Goal: Task Accomplishment & Management: Complete application form

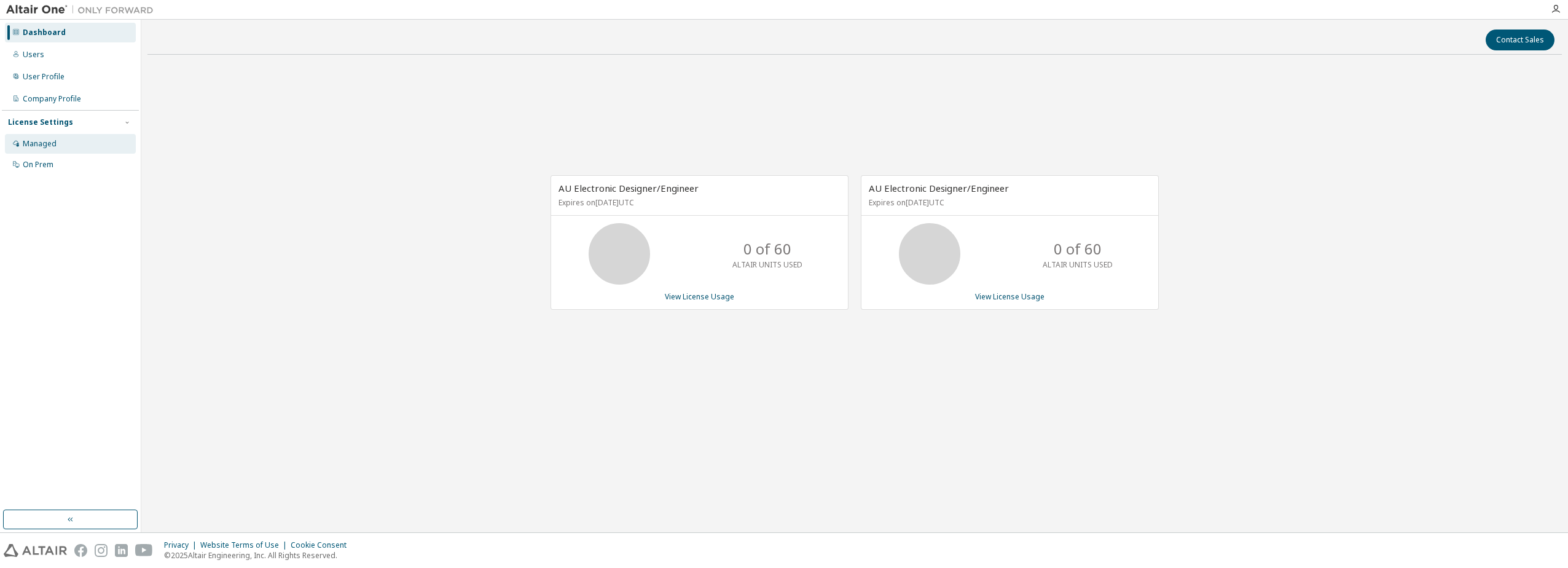
click at [33, 141] on div "Managed" at bounding box center [39, 144] width 33 height 10
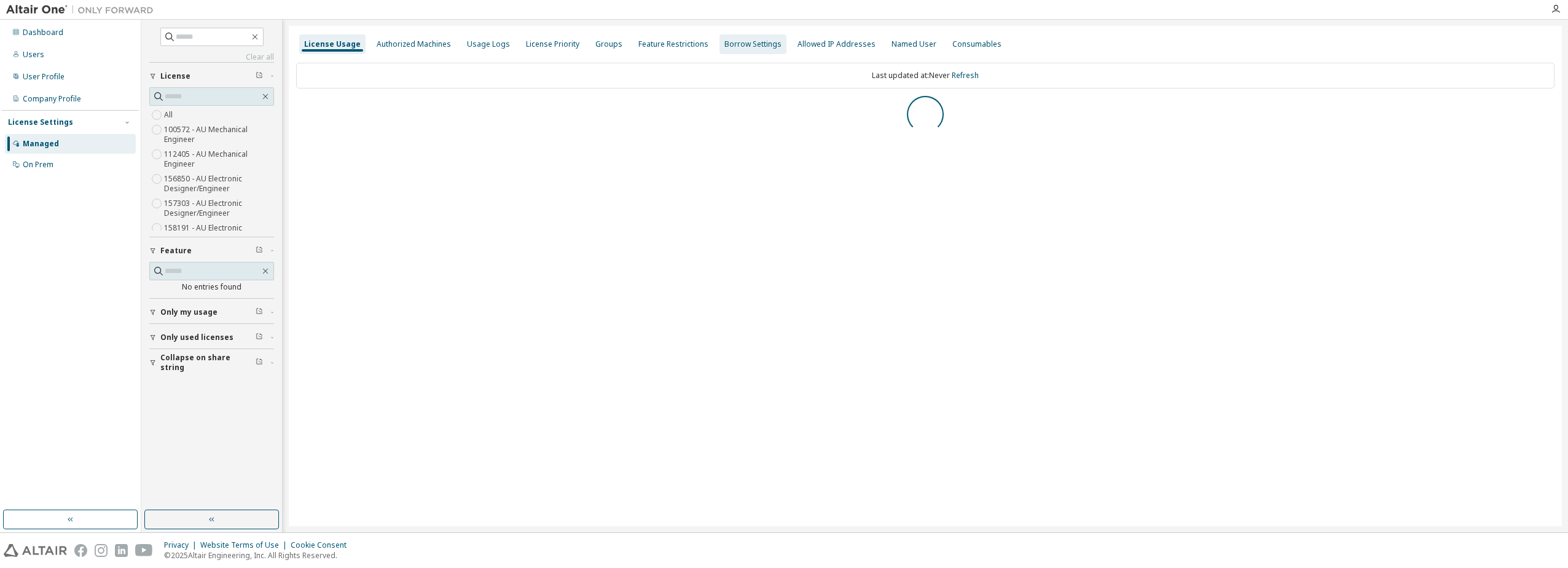
click at [598, 45] on div "Groups" at bounding box center [608, 44] width 27 height 10
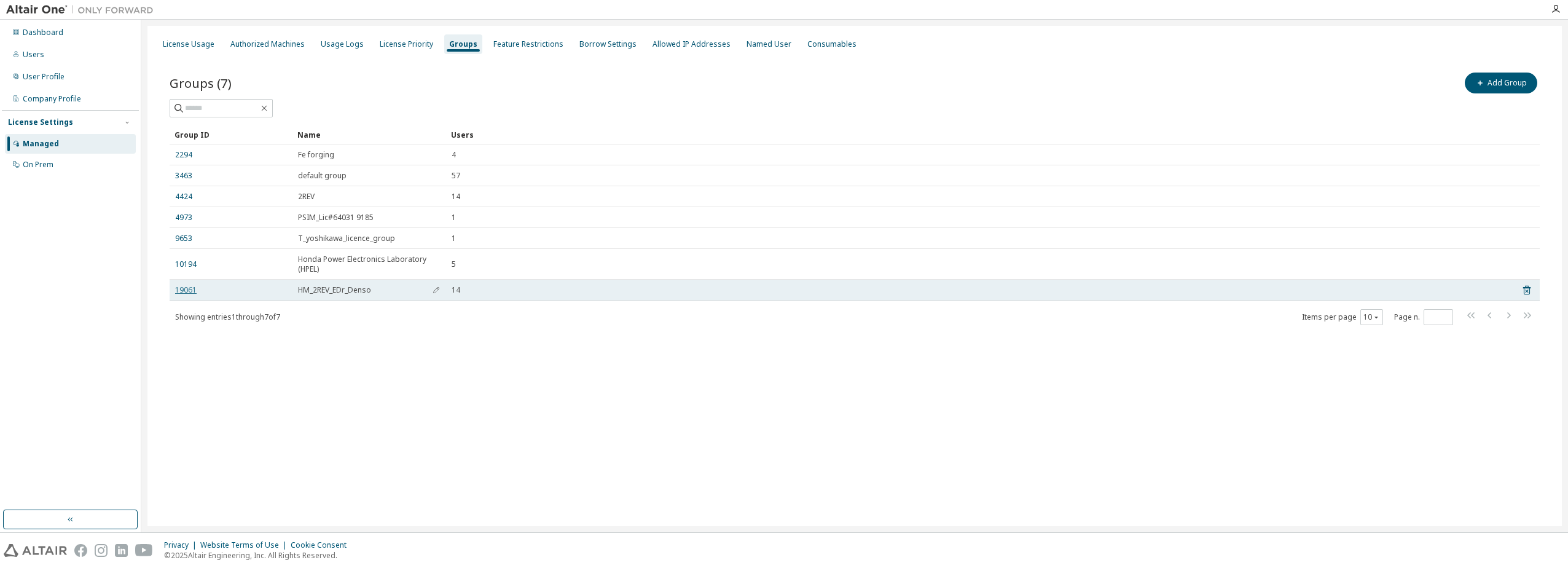
click at [181, 295] on link "19061" at bounding box center [186, 291] width 21 height 10
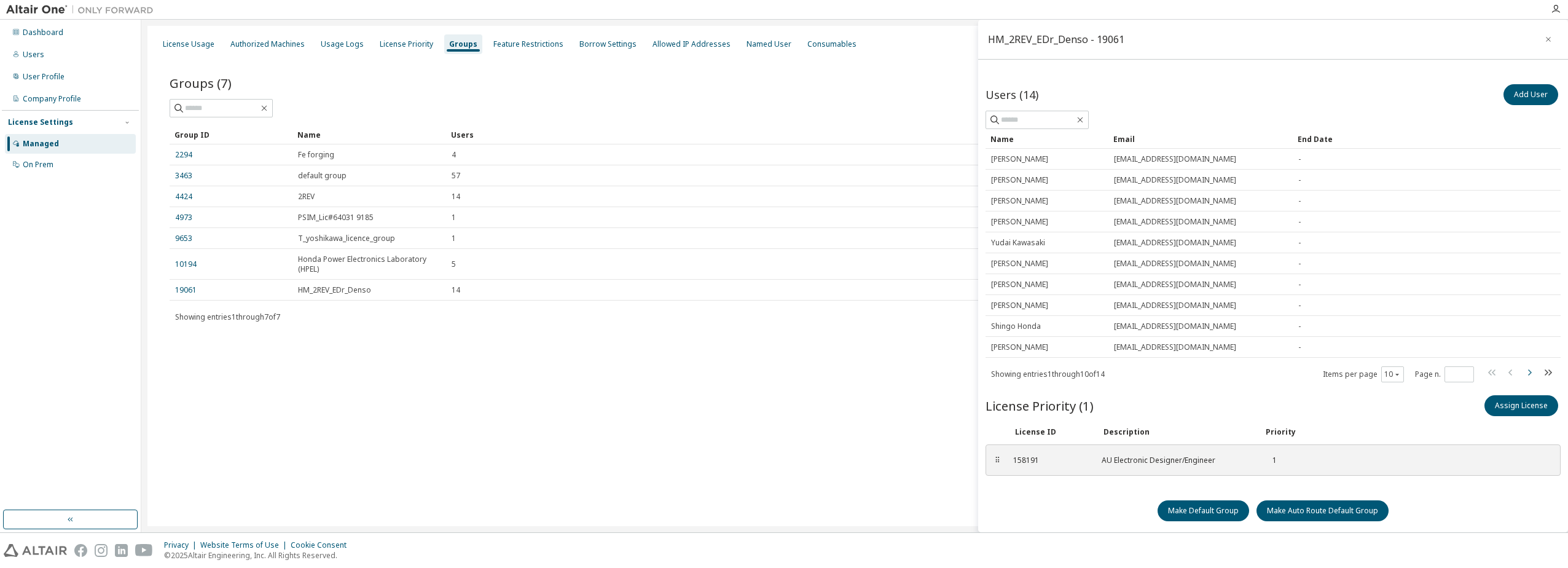
click at [1523, 371] on icon "button" at bounding box center [1530, 373] width 15 height 15
type input "*"
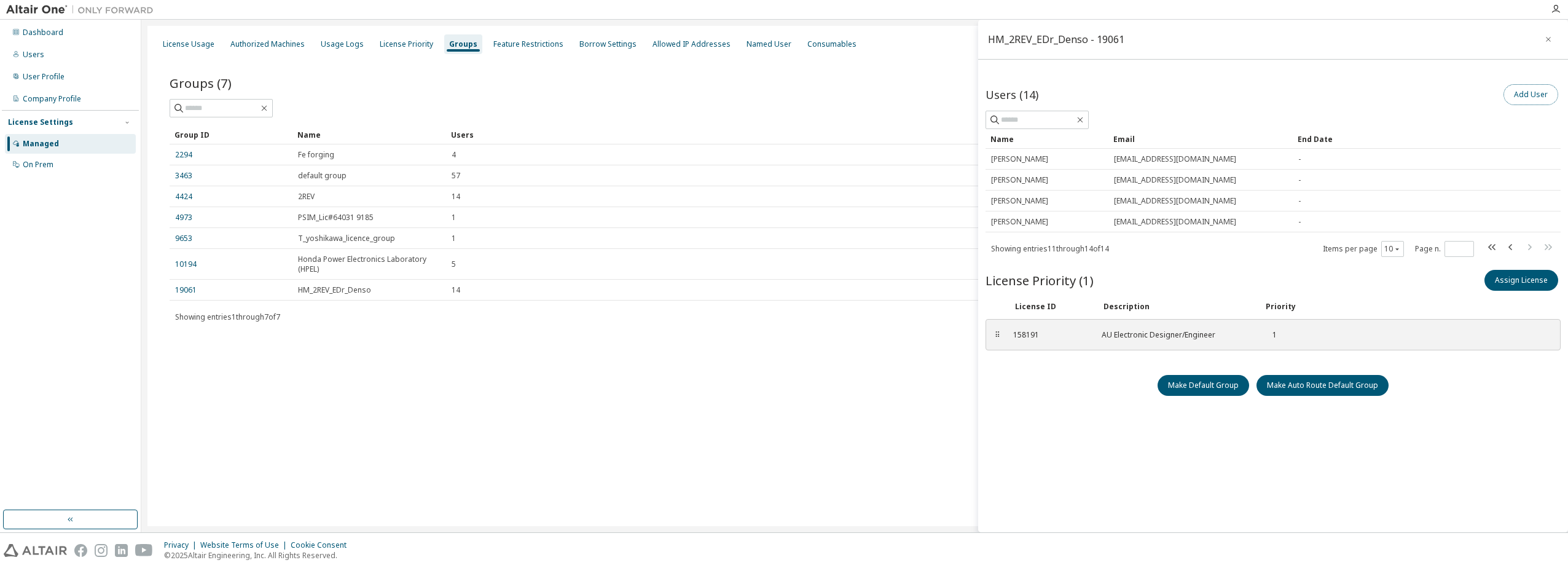
click at [1521, 94] on button "Add User" at bounding box center [1530, 95] width 55 height 21
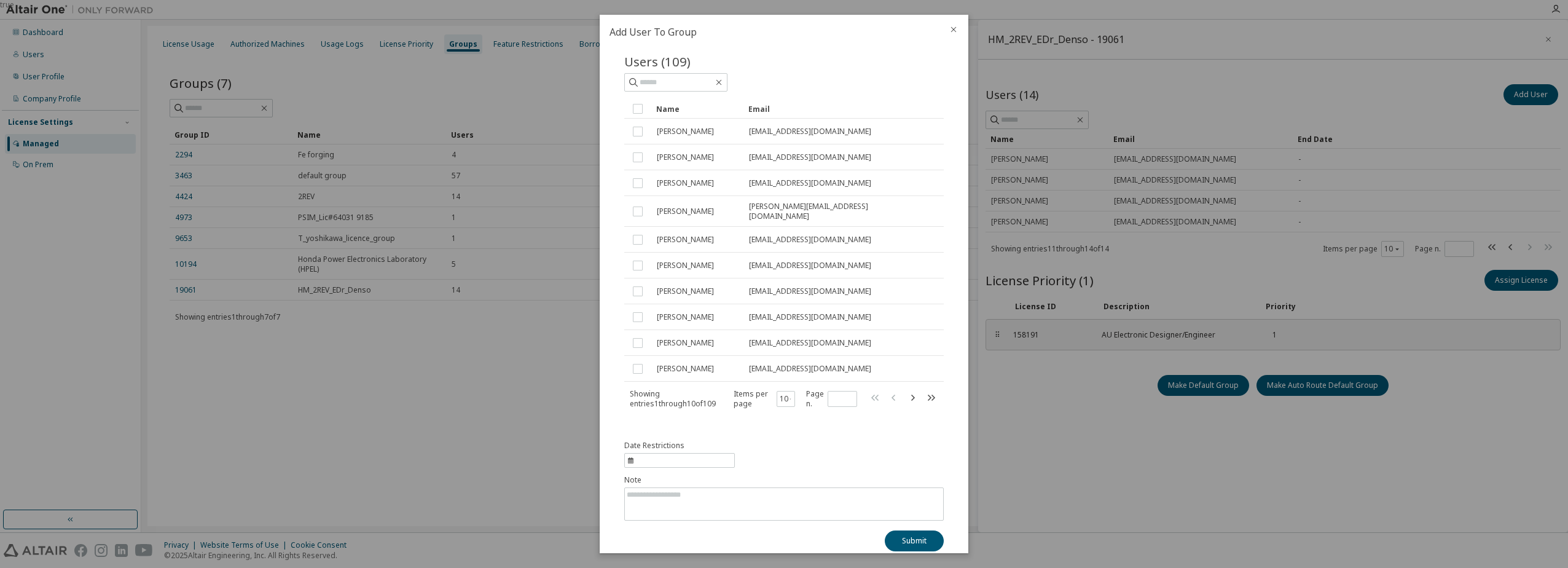
scroll to position [26, 0]
click at [952, 31] on icon "close" at bounding box center [954, 29] width 10 height 10
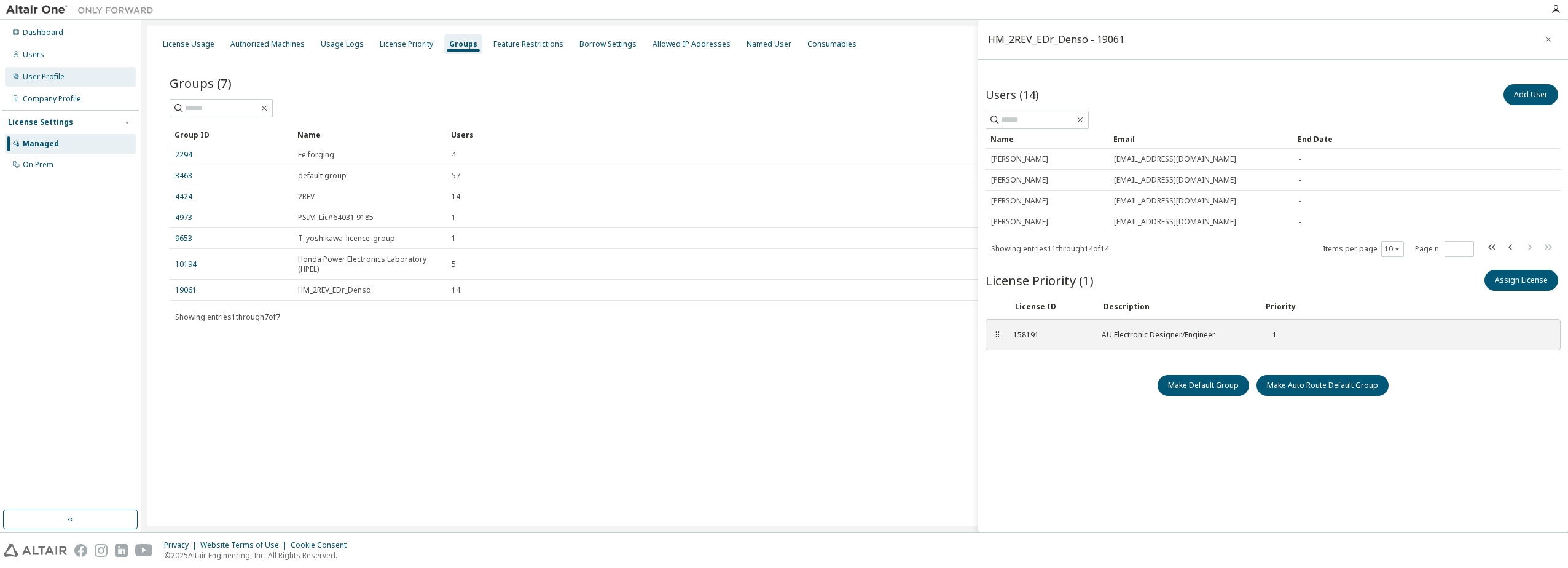
click at [43, 78] on div "User Profile" at bounding box center [43, 77] width 42 height 10
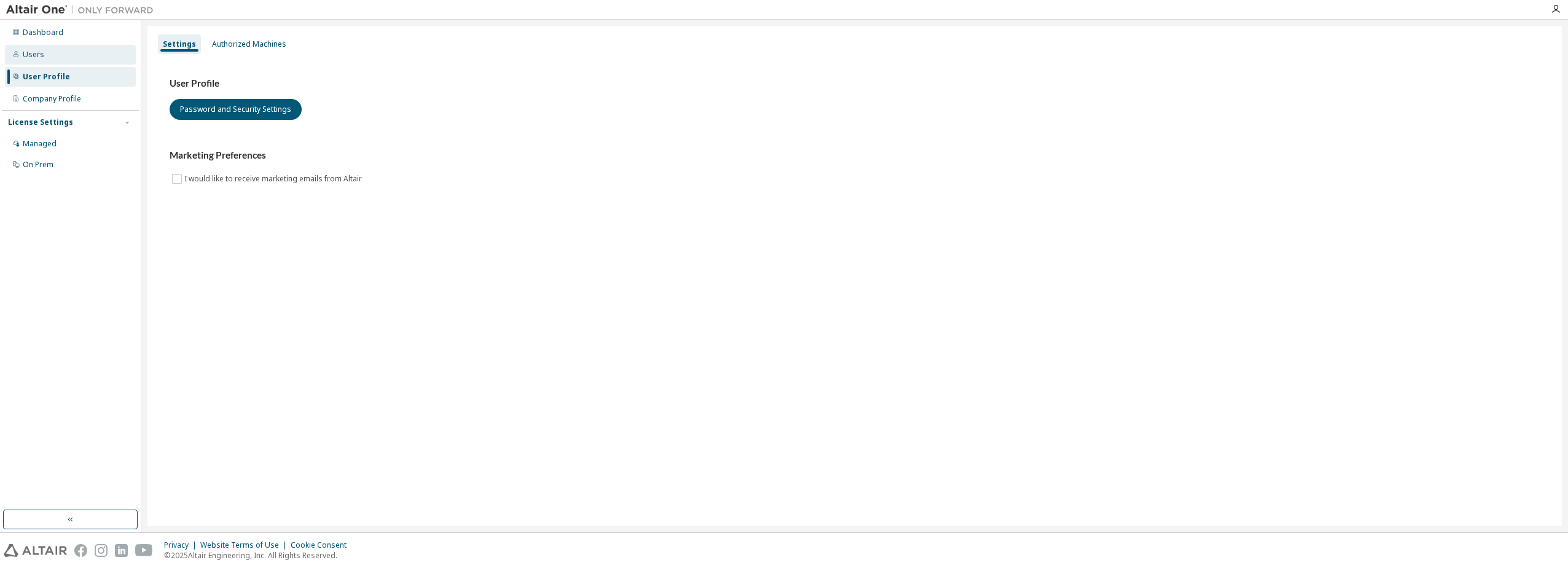
click at [28, 61] on div "Users" at bounding box center [70, 55] width 131 height 20
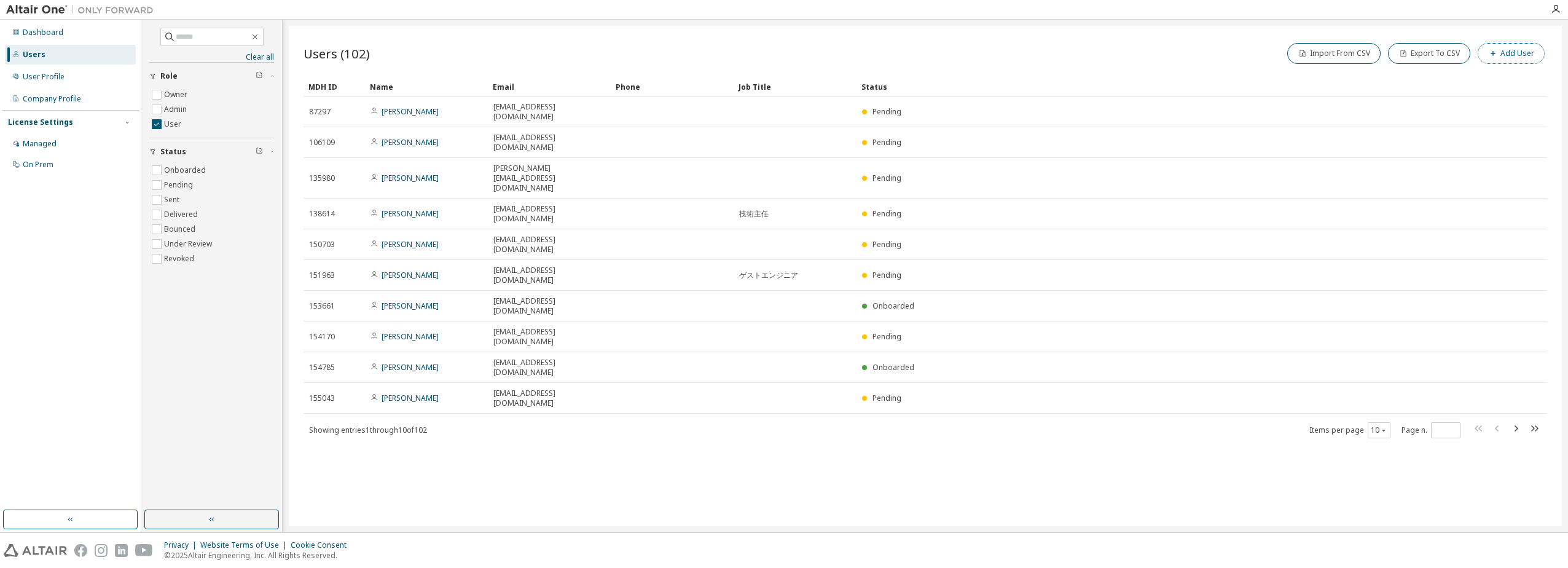
click at [1524, 58] on button "Add User" at bounding box center [1512, 54] width 67 height 21
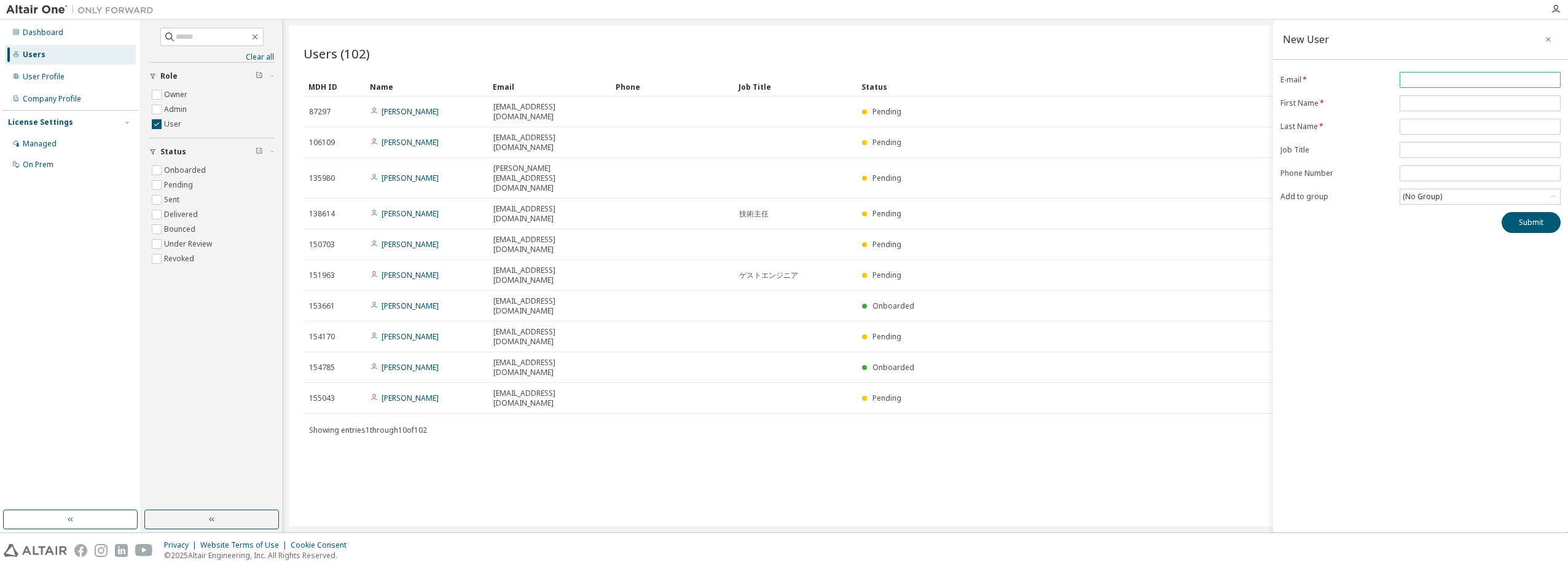
click at [1454, 81] on input "email" at bounding box center [1481, 80] width 155 height 10
type input "**********"
click at [1442, 106] on input "text" at bounding box center [1481, 104] width 155 height 10
type input "*******"
type input "********"
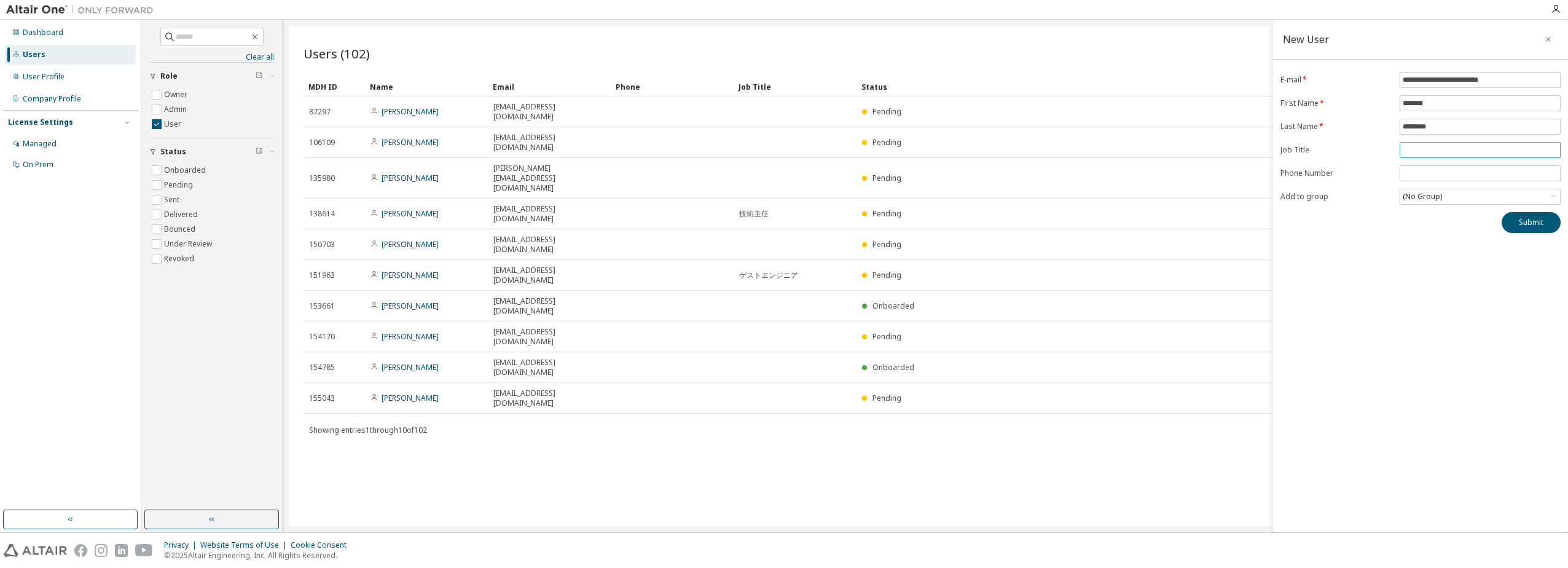
click at [1456, 143] on span at bounding box center [1480, 150] width 161 height 16
click at [1460, 151] on input "text" at bounding box center [1481, 150] width 155 height 10
type input "**********"
click at [1436, 169] on input "tel" at bounding box center [1481, 174] width 155 height 10
click at [1355, 347] on div "**********" at bounding box center [1421, 276] width 295 height 513
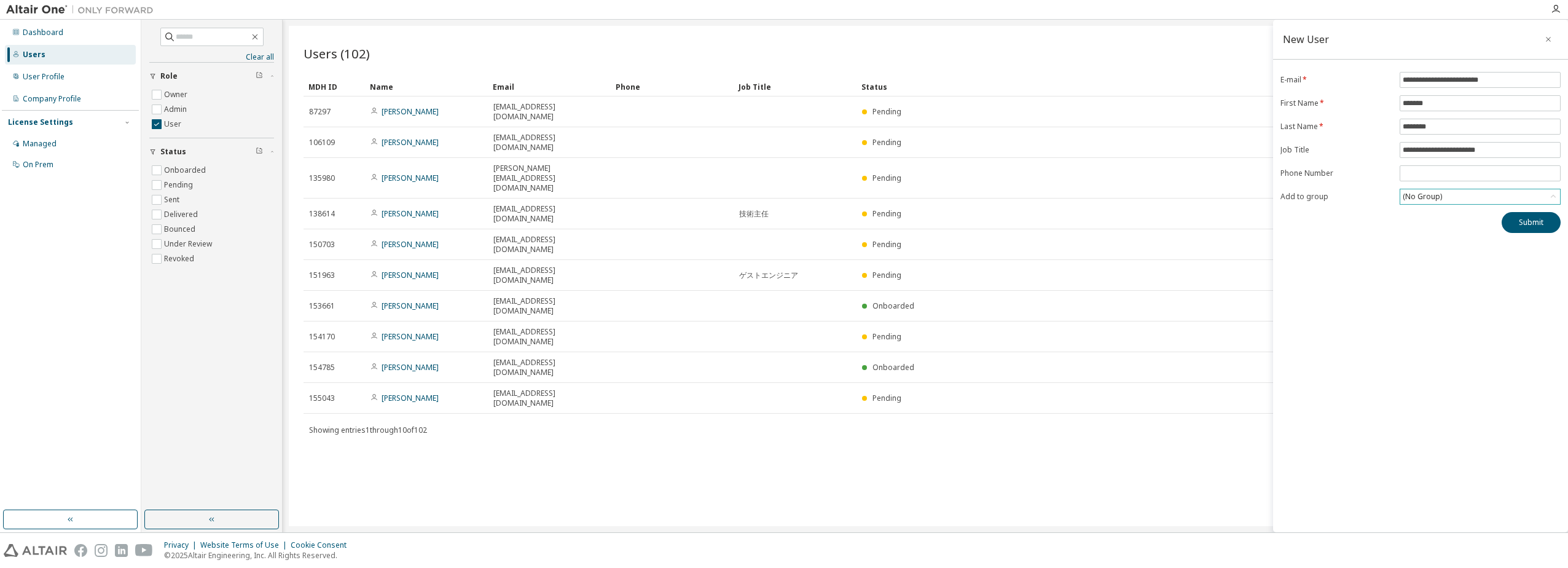
click at [1460, 201] on div "(No Group)" at bounding box center [1481, 197] width 160 height 15
click at [1445, 281] on li "19061 - HM_2REV_EDr_Denso" at bounding box center [1479, 277] width 157 height 16
click at [1445, 281] on div "**********" at bounding box center [1421, 276] width 295 height 513
click at [1418, 167] on span at bounding box center [1480, 174] width 161 height 16
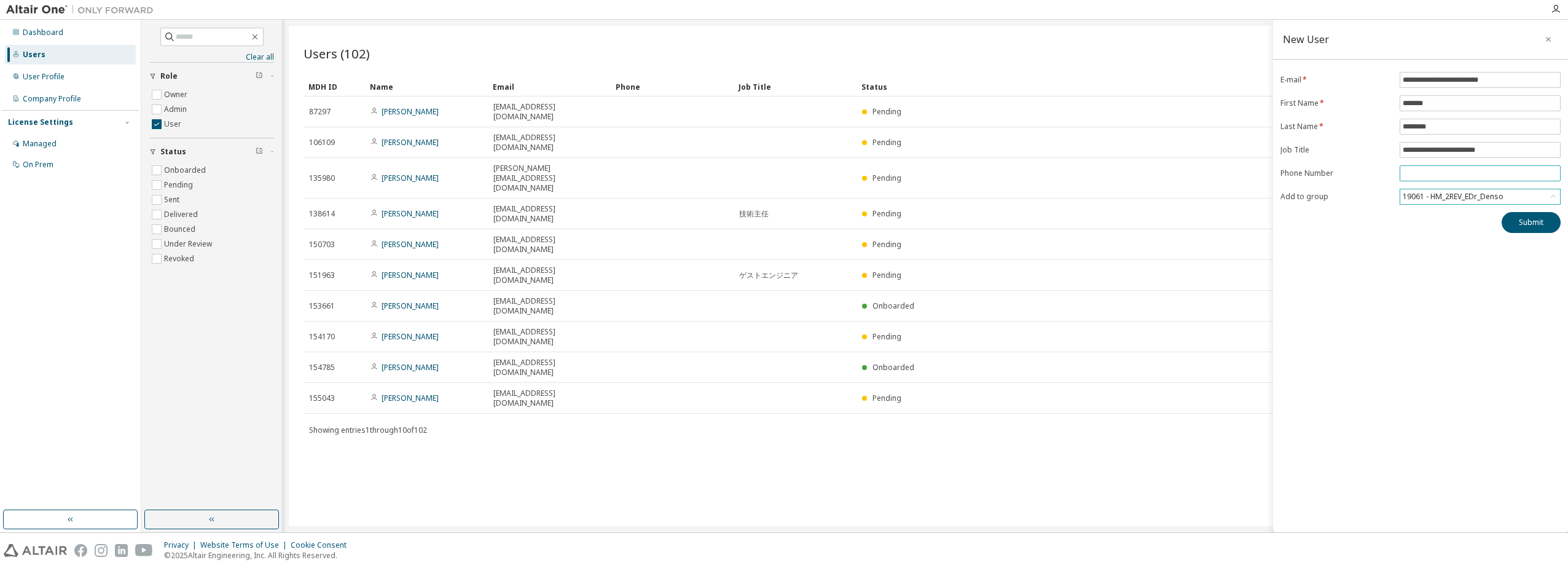
click at [1433, 174] on input "tel" at bounding box center [1481, 174] width 155 height 10
click at [1358, 304] on div "**********" at bounding box center [1421, 276] width 295 height 513
click at [1528, 224] on button "Submit" at bounding box center [1531, 223] width 59 height 21
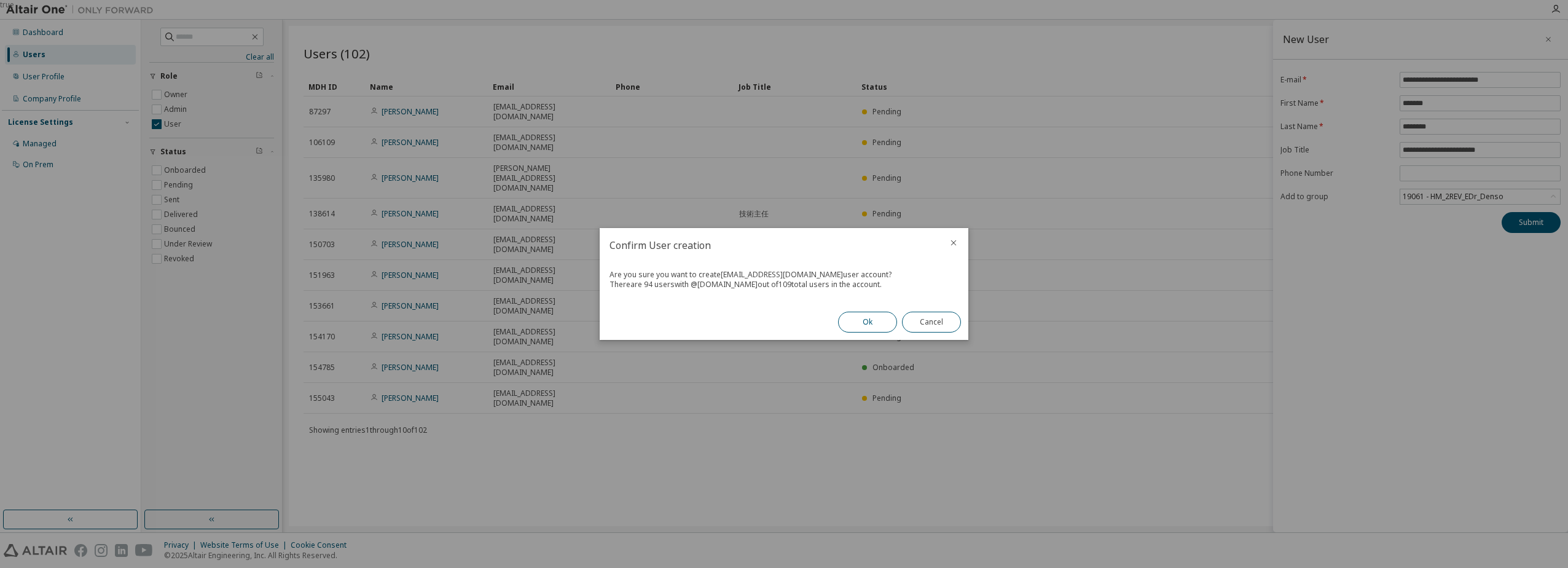
click at [868, 323] on button "Ok" at bounding box center [868, 322] width 59 height 21
click at [939, 326] on button "Close" at bounding box center [931, 322] width 59 height 21
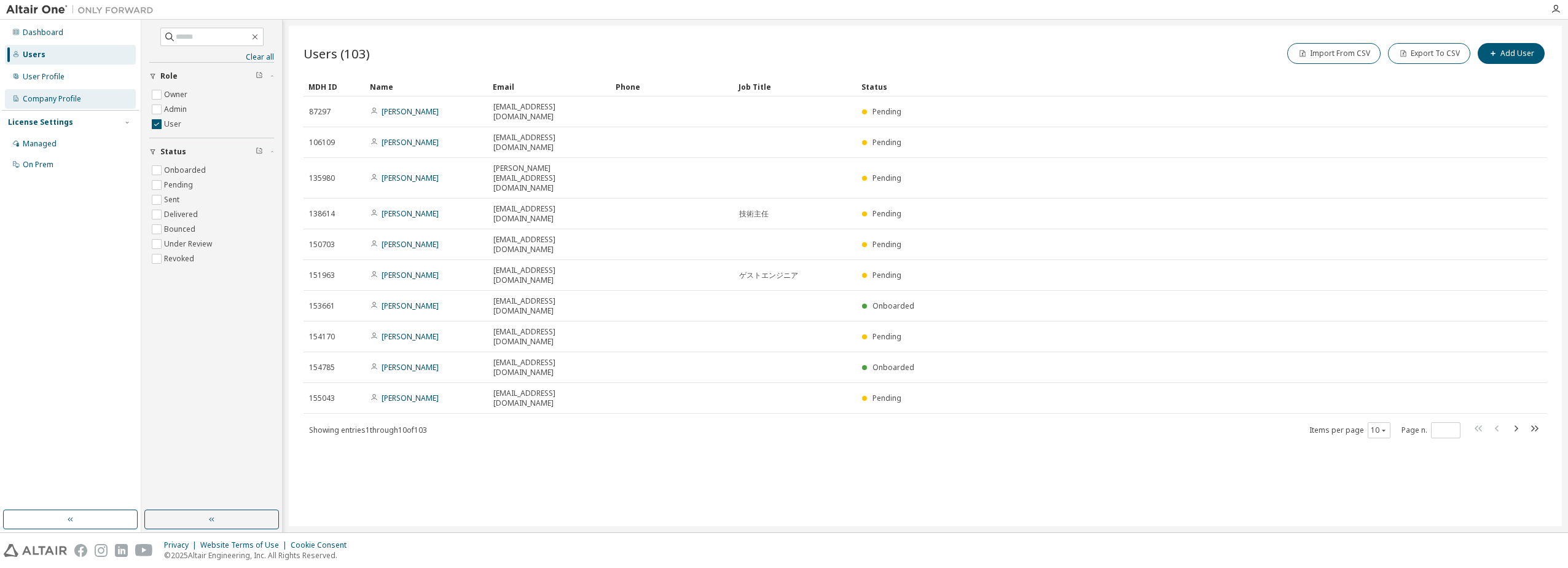
click at [41, 97] on div "Company Profile" at bounding box center [52, 99] width 59 height 10
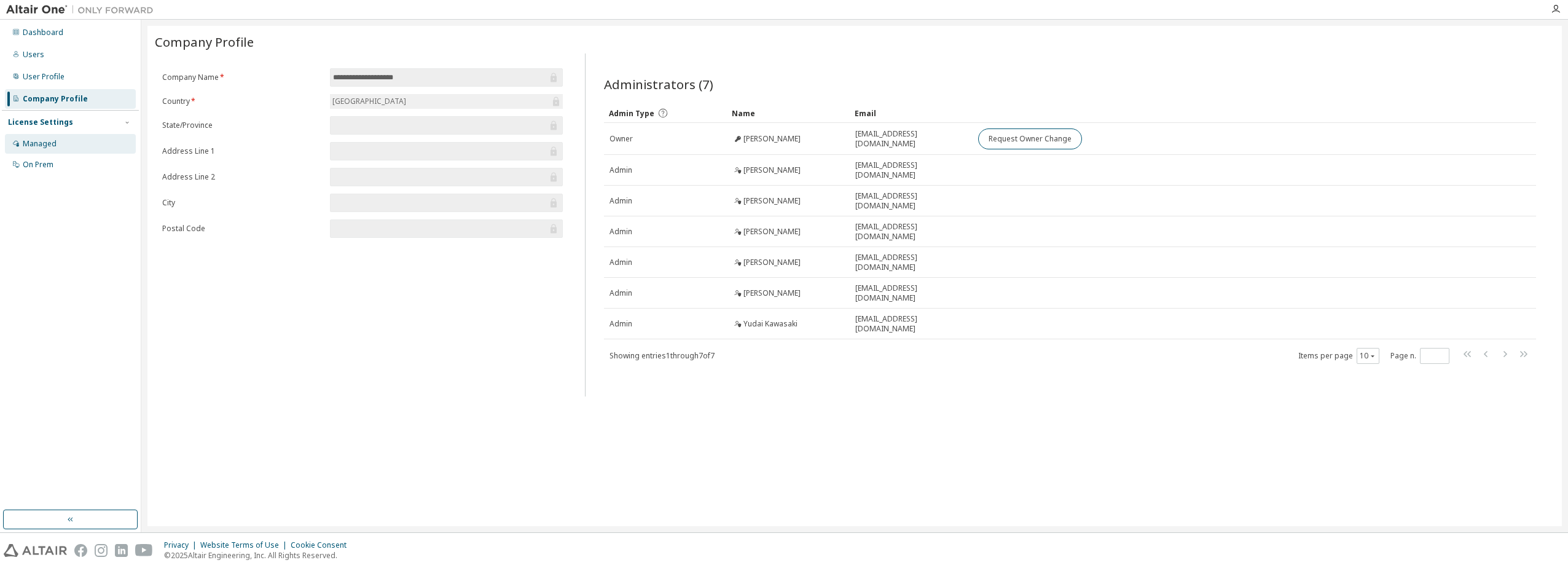
click at [36, 145] on div "Managed" at bounding box center [39, 144] width 33 height 10
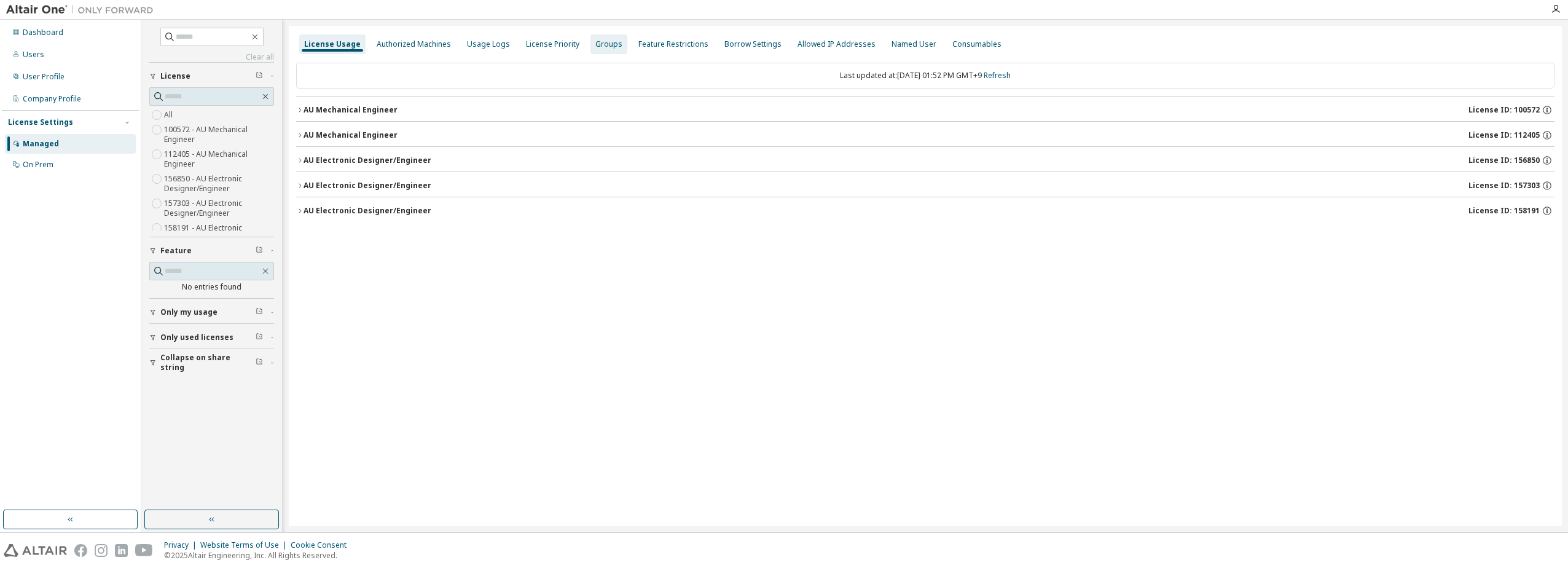
click at [607, 44] on div "Groups" at bounding box center [608, 44] width 27 height 10
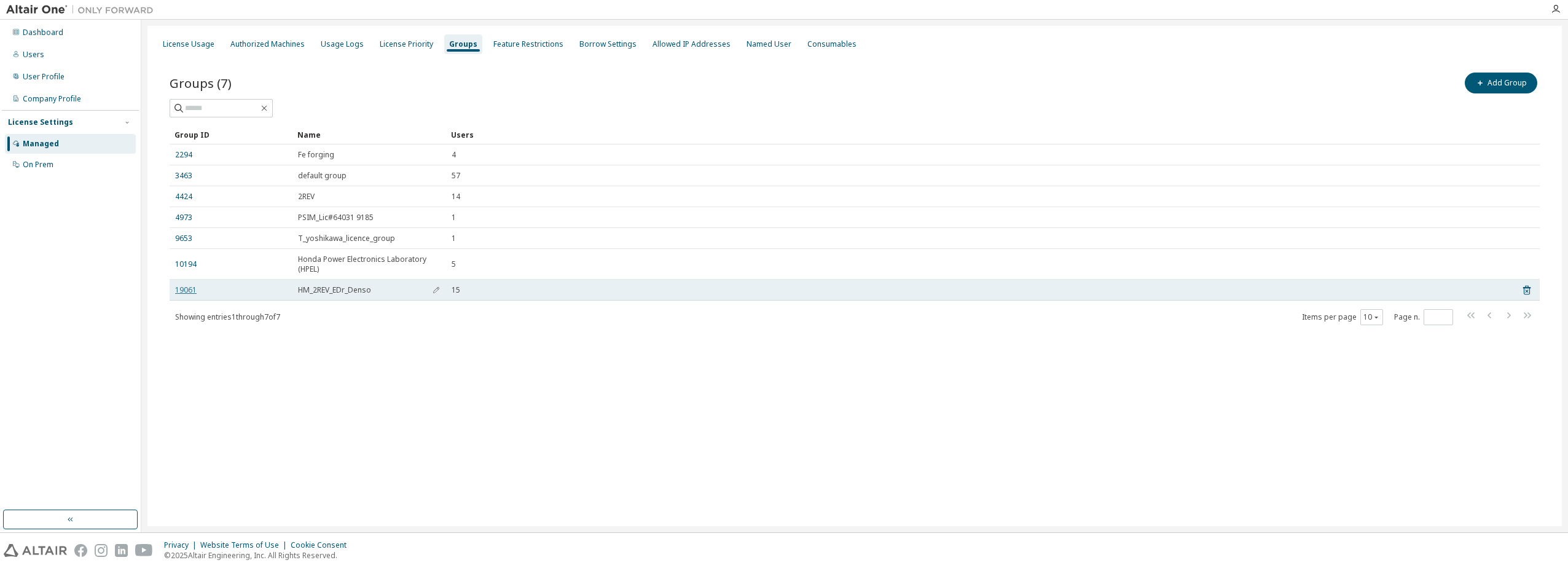
click at [181, 293] on link "19061" at bounding box center [186, 291] width 21 height 10
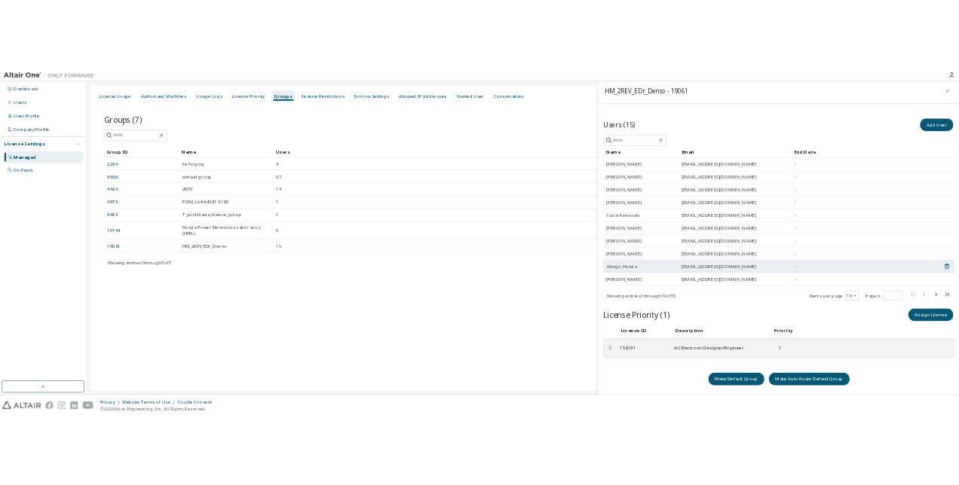
scroll to position [5, 0]
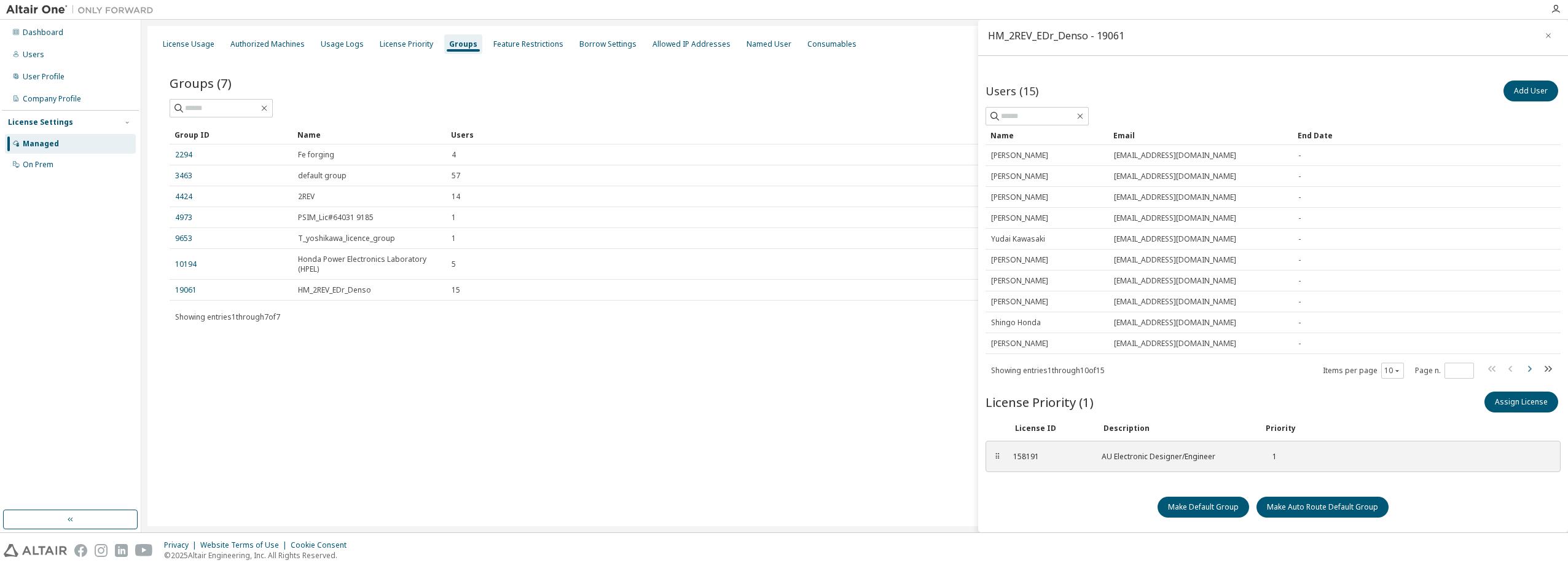
click at [1522, 369] on icon "button" at bounding box center [1530, 369] width 15 height 15
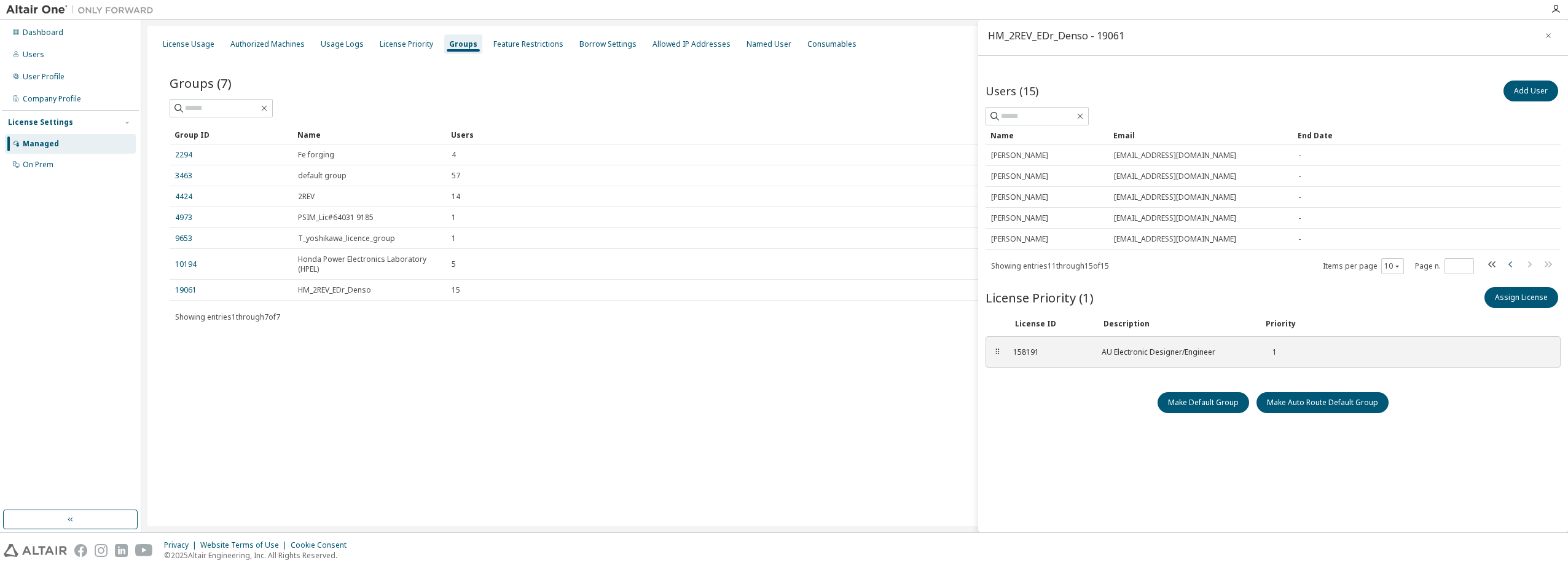
click at [1508, 264] on icon "button" at bounding box center [1511, 264] width 15 height 15
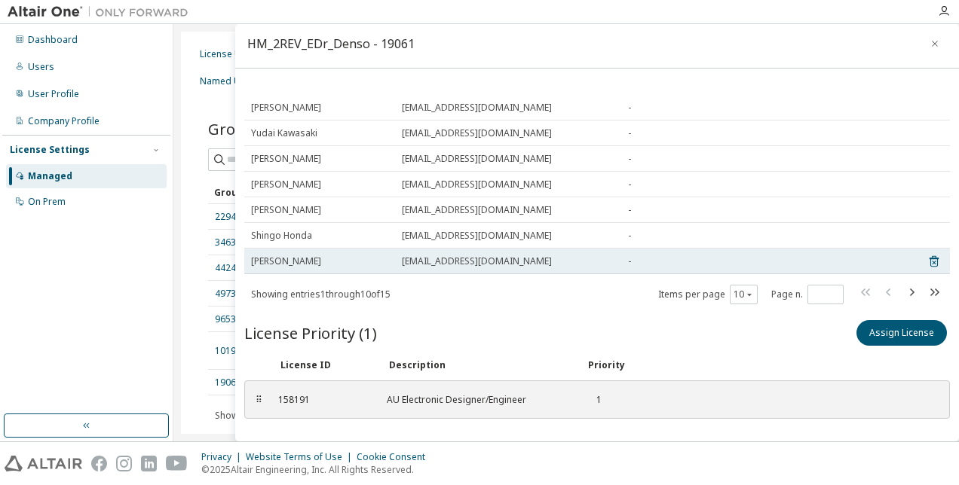
scroll to position [0, 0]
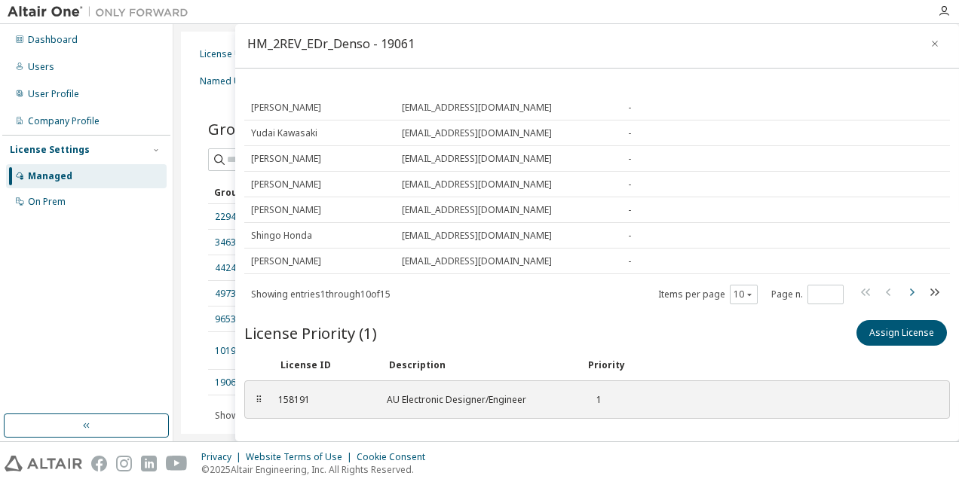
click at [902, 291] on icon "button" at bounding box center [911, 292] width 18 height 18
type input "*"
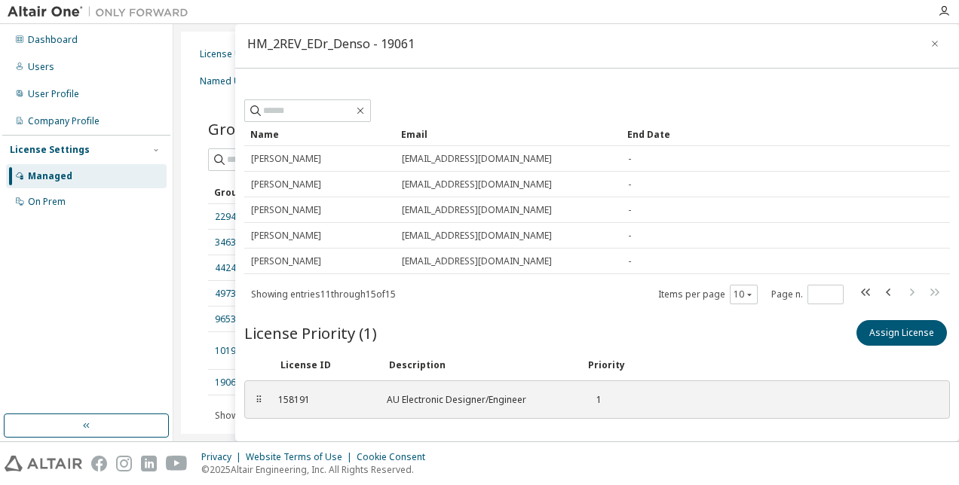
click at [35, 290] on div "Dashboard Users User Profile Company Profile License Settings Managed On Prem" at bounding box center [86, 219] width 168 height 386
click at [929, 42] on icon "button" at bounding box center [934, 44] width 11 height 12
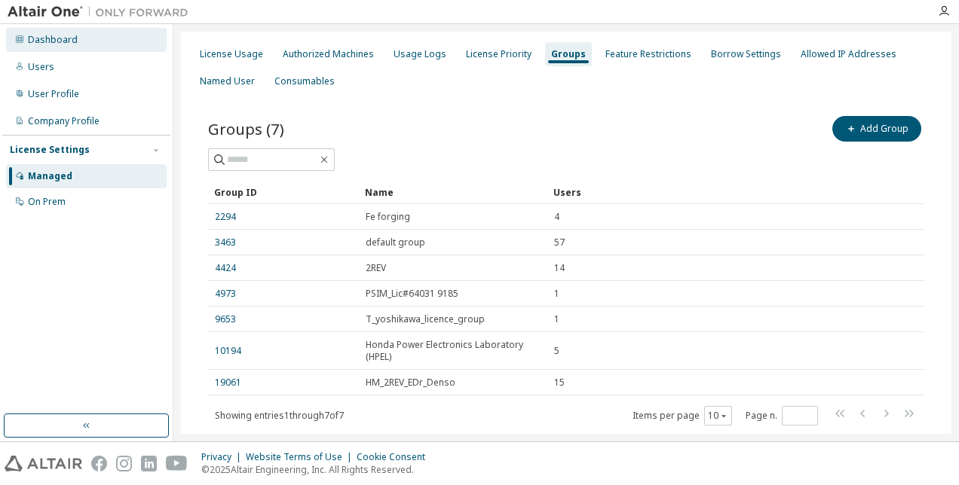
click at [53, 38] on div "Dashboard" at bounding box center [53, 40] width 50 height 12
